Goal: Find specific page/section: Find specific page/section

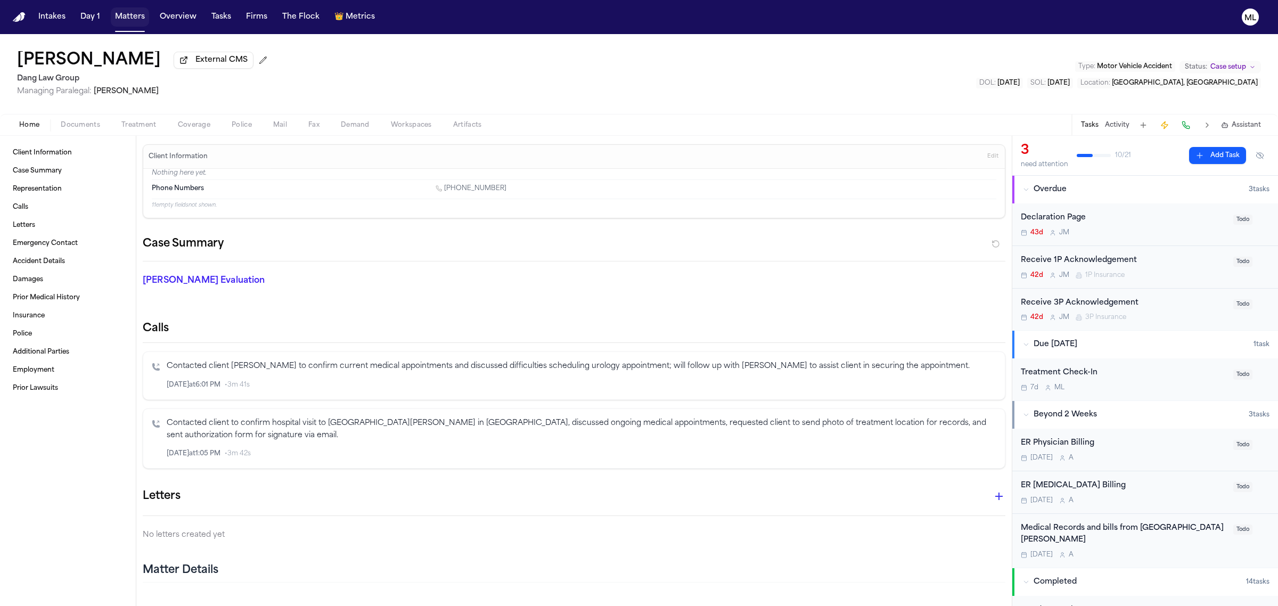
click at [140, 13] on button "Matters" at bounding box center [130, 16] width 38 height 19
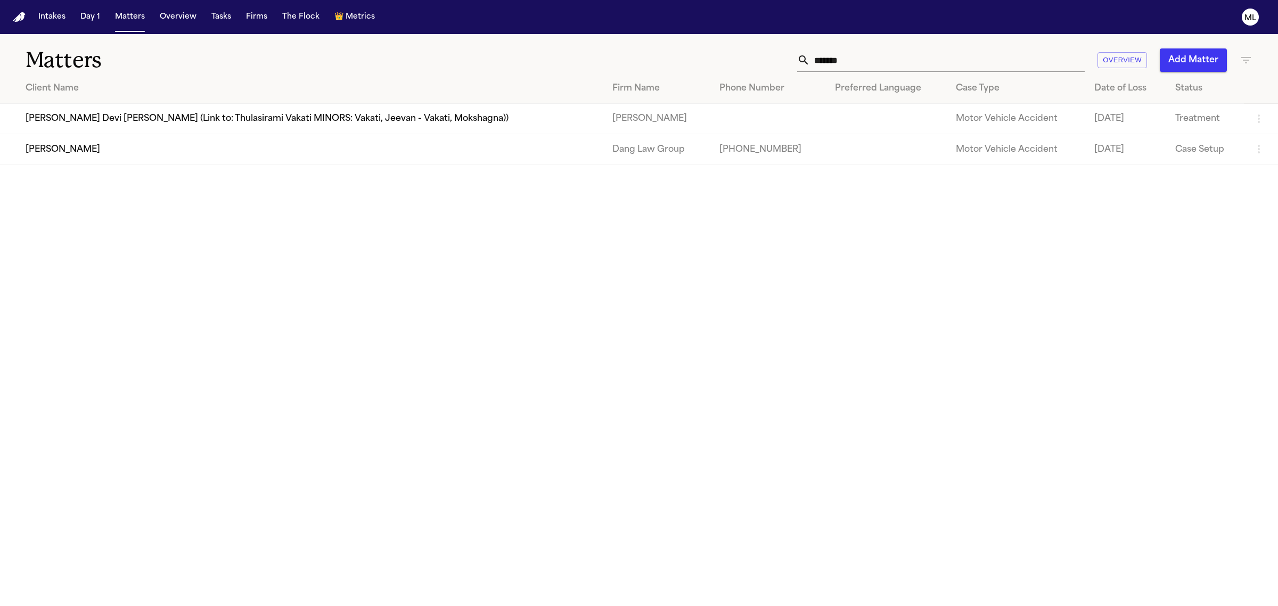
drag, startPoint x: 869, startPoint y: 60, endPoint x: 806, endPoint y: 60, distance: 63.4
click at [806, 60] on div "*******" at bounding box center [941, 59] width 288 height 23
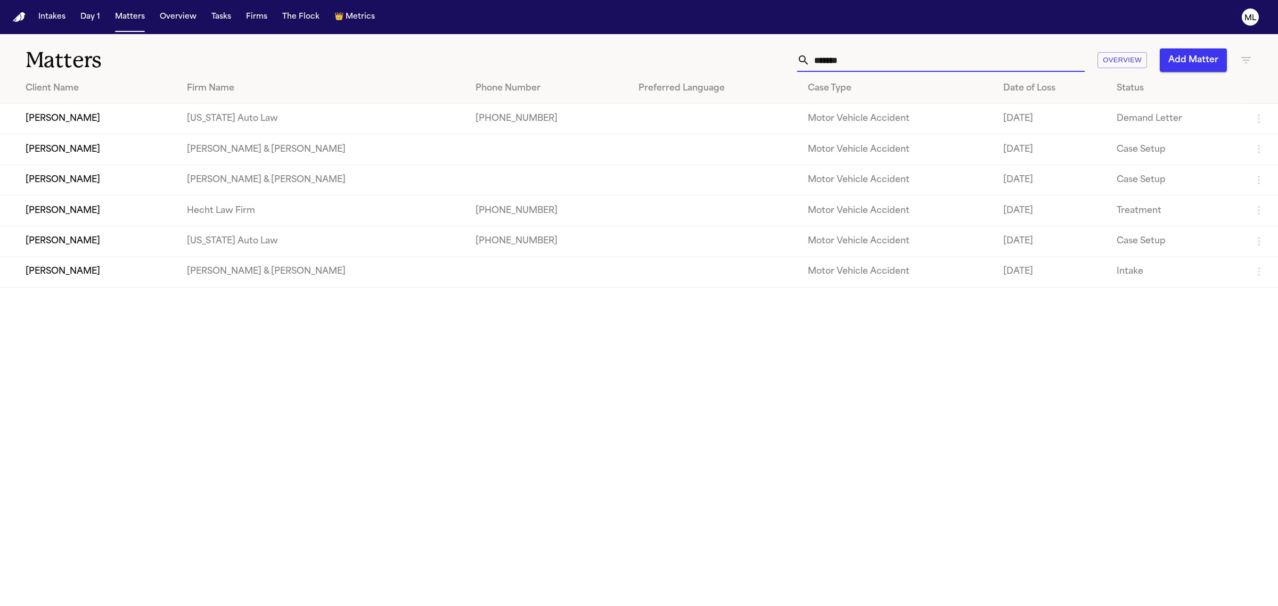
type input "*******"
click at [178, 222] on td "[PERSON_NAME]" at bounding box center [89, 210] width 178 height 30
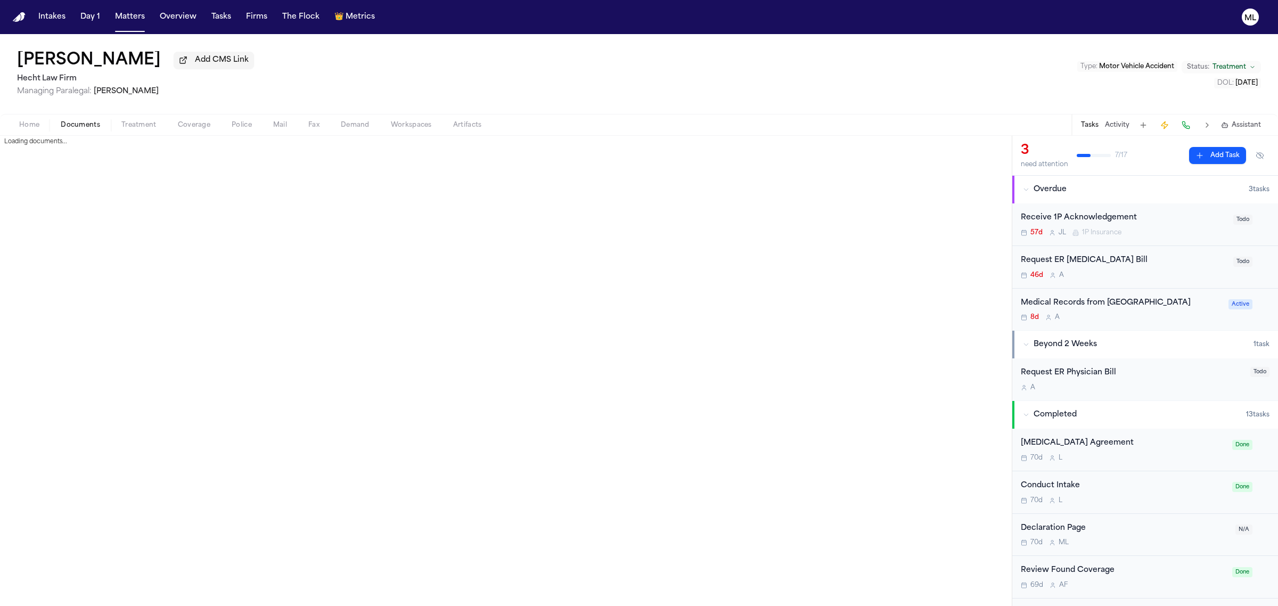
click at [96, 123] on span "Documents" at bounding box center [80, 125] width 39 height 9
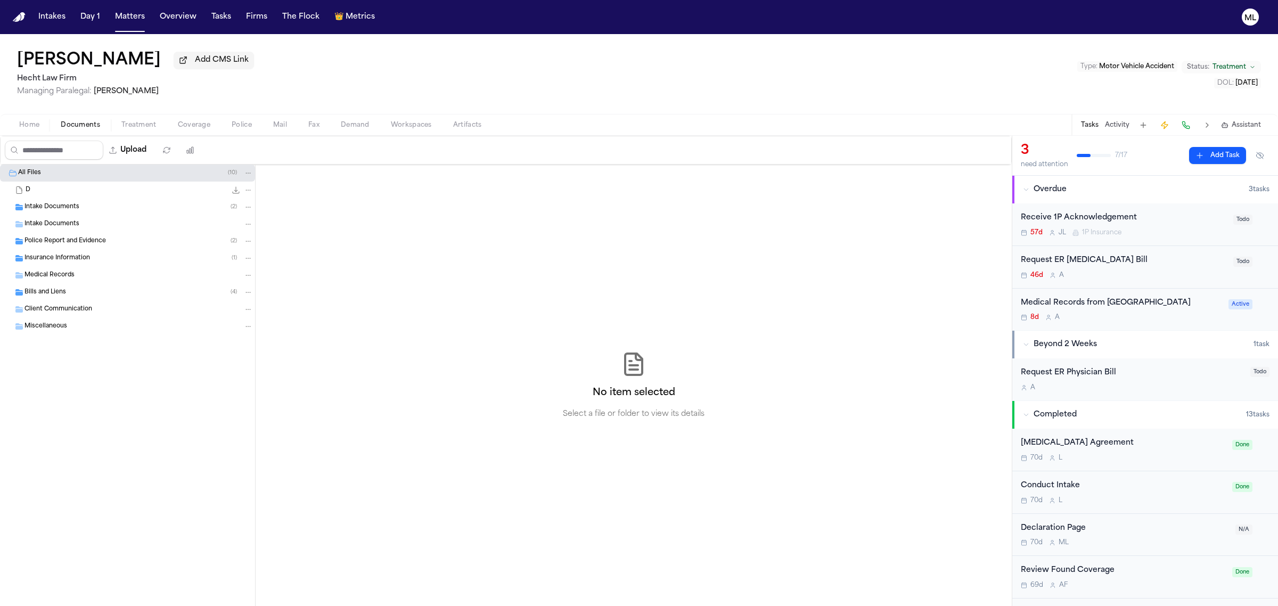
click at [96, 259] on div "Insurance Information ( 1 )" at bounding box center [139, 259] width 229 height 10
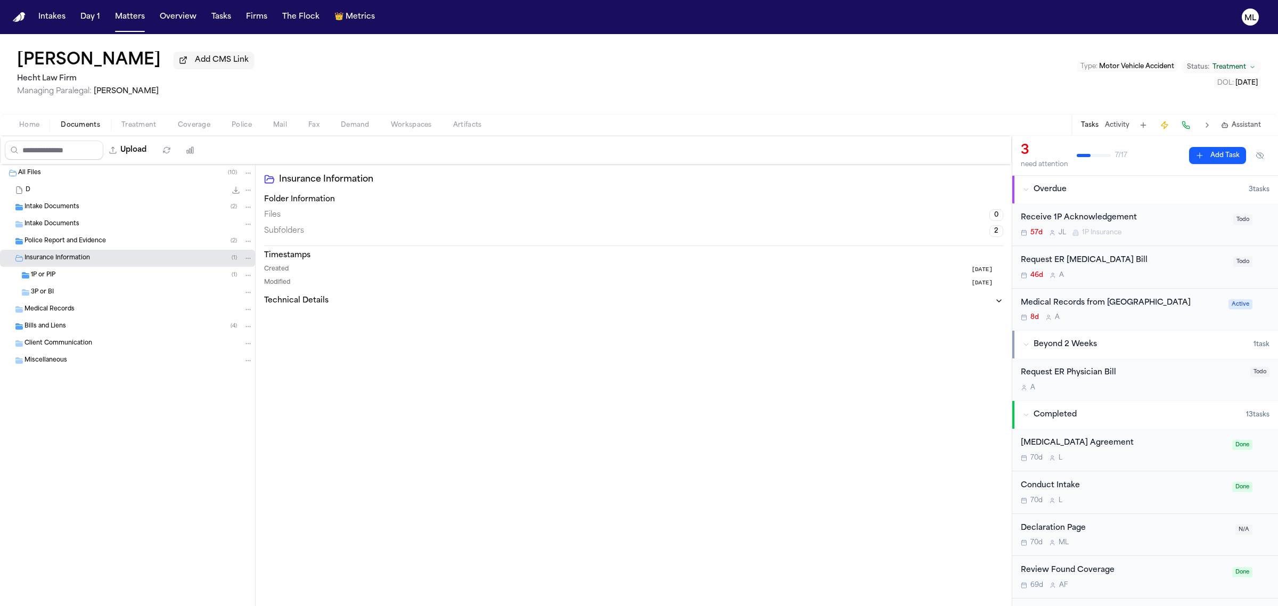
click at [124, 291] on div "3P or BI" at bounding box center [142, 293] width 222 height 10
click at [125, 238] on div "Police Report and Evidence ( 2 )" at bounding box center [139, 241] width 229 height 10
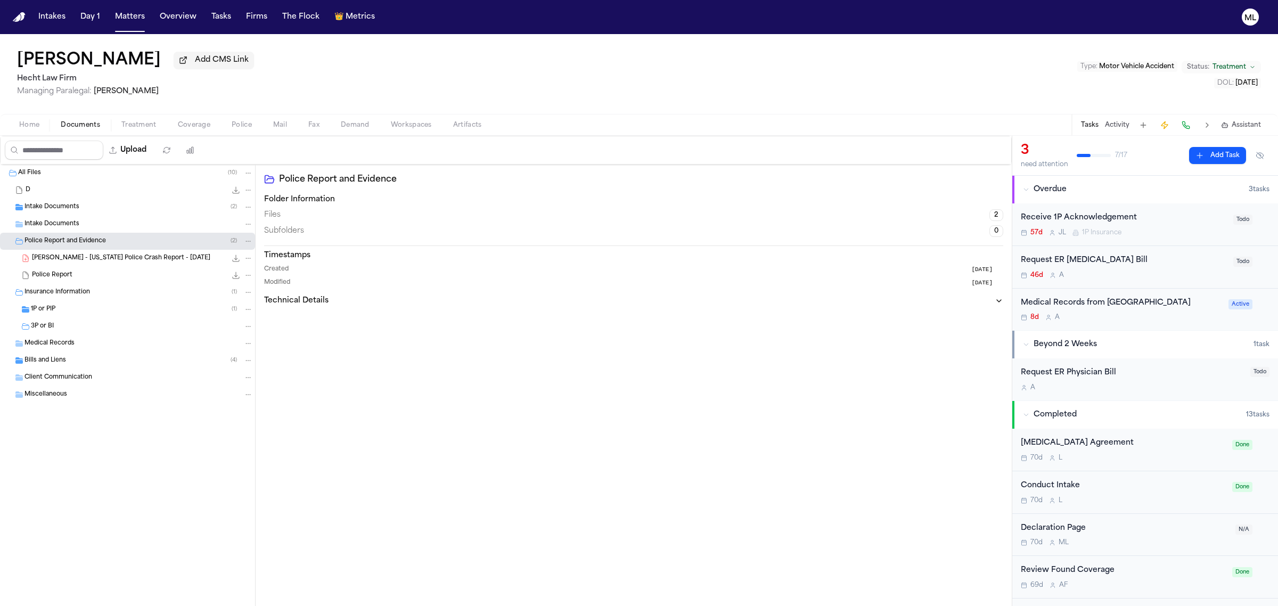
click at [148, 260] on span "[PERSON_NAME] - [US_STATE] Police Crash Report - [DATE]" at bounding box center [121, 258] width 178 height 9
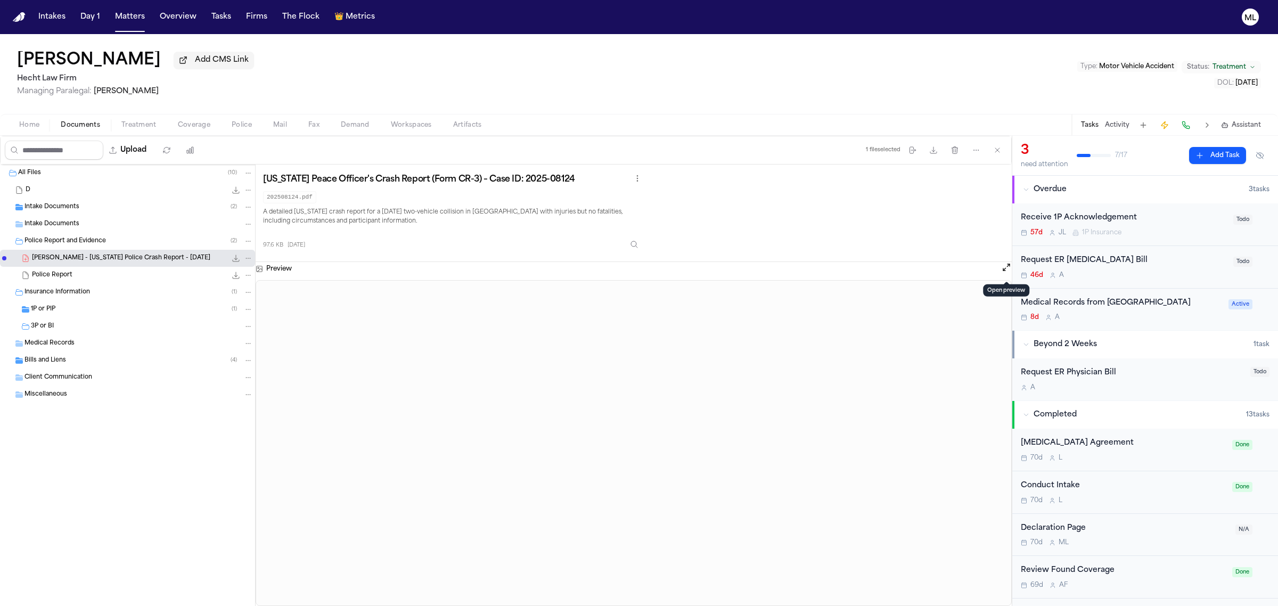
click at [1003, 267] on button "Open preview" at bounding box center [1006, 267] width 11 height 11
